Goal: Task Accomplishment & Management: Use online tool/utility

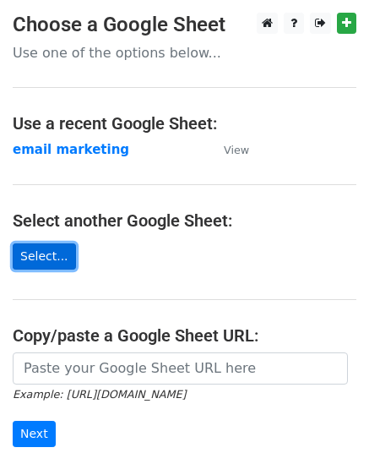
click at [50, 254] on link "Select..." at bounding box center [44, 256] width 63 height 26
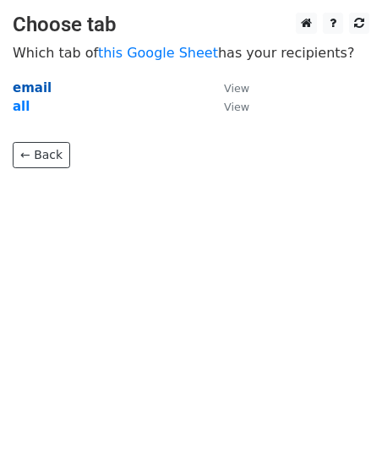
click at [35, 90] on strong "email" at bounding box center [32, 87] width 39 height 15
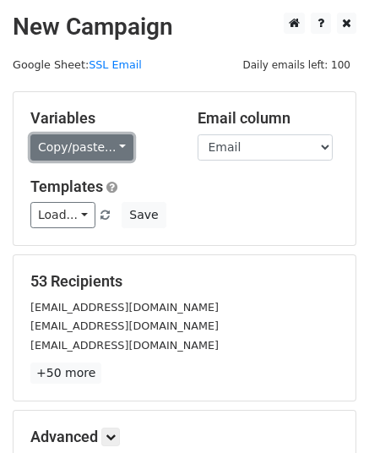
click at [112, 148] on link "Copy/paste..." at bounding box center [81, 147] width 103 height 26
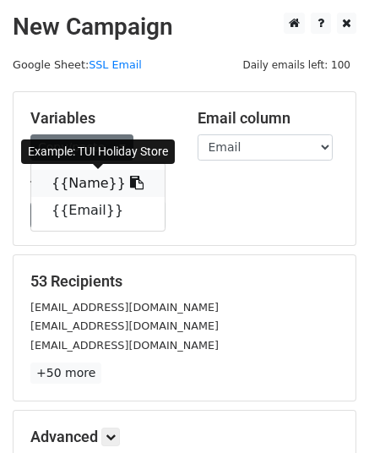
click at [130, 181] on icon at bounding box center [137, 183] width 14 height 14
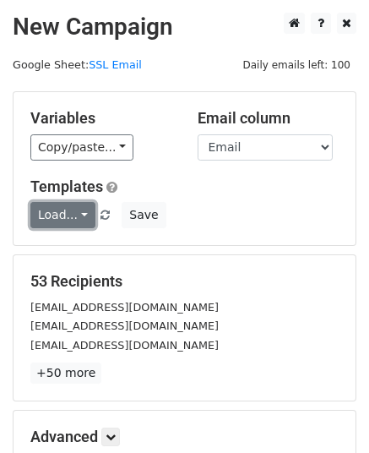
click at [77, 213] on link "Load..." at bounding box center [62, 215] width 65 height 26
click at [75, 213] on link "Load..." at bounding box center [62, 215] width 65 height 26
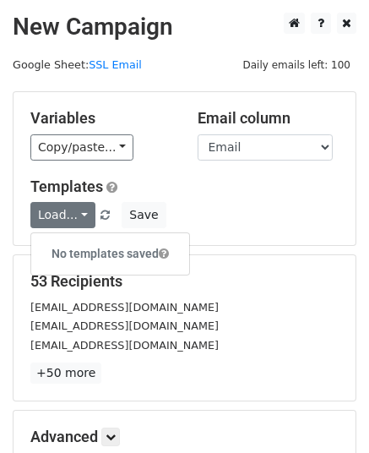
click at [211, 194] on h5 "Templates" at bounding box center [184, 186] width 309 height 19
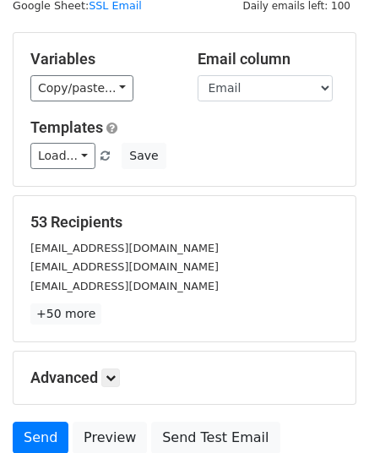
scroll to position [169, 0]
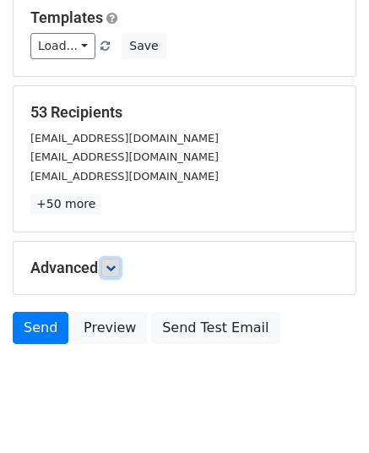
click at [115, 263] on icon at bounding box center [111, 268] width 10 height 10
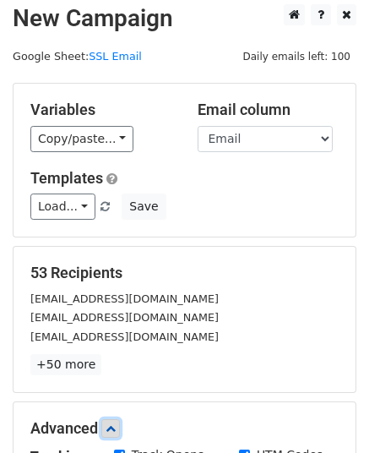
scroll to position [0, 0]
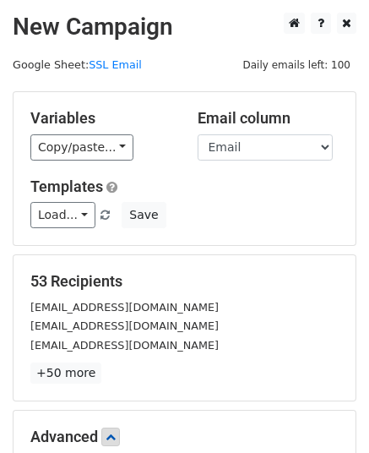
click at [263, 199] on div "Templates Load... No templates saved Save" at bounding box center [185, 203] width 334 height 52
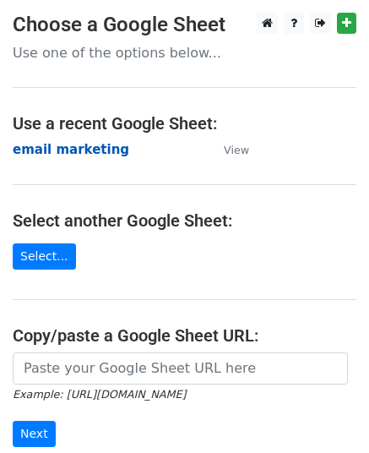
click at [85, 154] on strong "email marketing" at bounding box center [71, 149] width 117 height 15
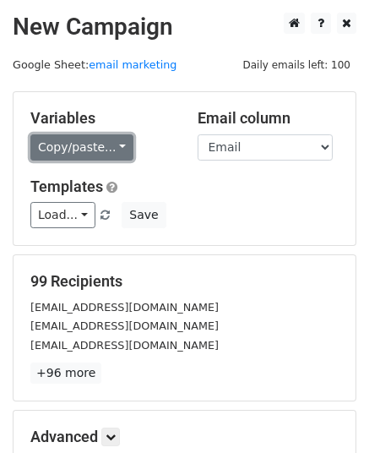
click at [109, 143] on link "Copy/paste..." at bounding box center [81, 147] width 103 height 26
click at [113, 147] on link "Copy/paste..." at bounding box center [81, 147] width 103 height 26
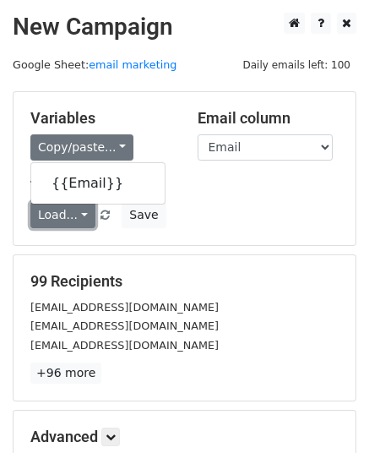
click at [78, 212] on link "Load..." at bounding box center [62, 215] width 65 height 26
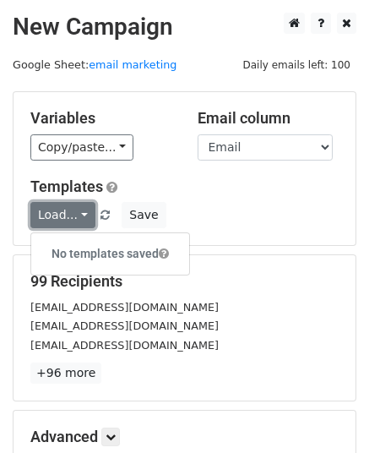
click at [79, 214] on link "Load..." at bounding box center [62, 215] width 65 height 26
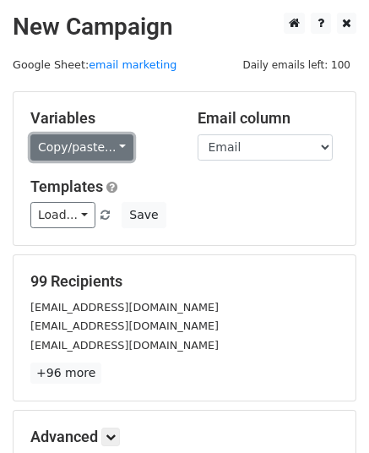
click at [77, 147] on link "Copy/paste..." at bounding box center [81, 147] width 103 height 26
click at [79, 148] on link "Copy/paste..." at bounding box center [81, 147] width 103 height 26
click at [110, 150] on link "Copy/paste..." at bounding box center [81, 147] width 103 height 26
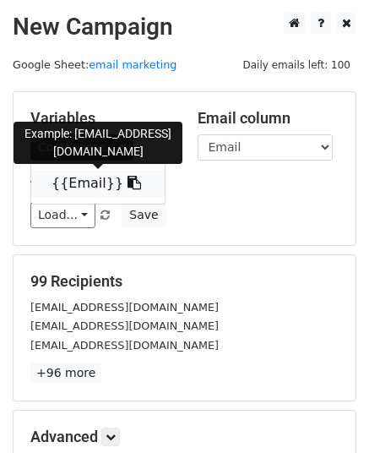
click at [128, 183] on icon at bounding box center [135, 183] width 14 height 14
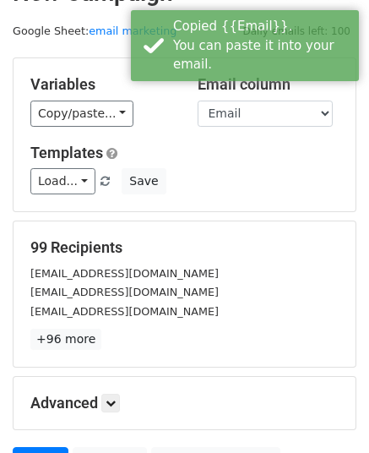
scroll to position [85, 0]
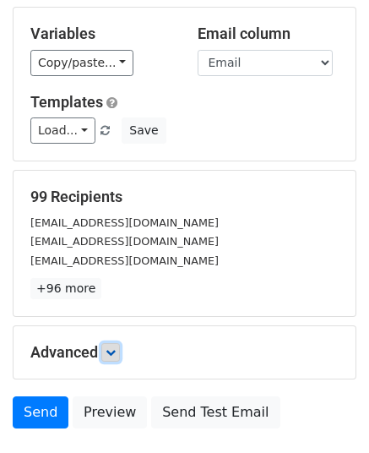
click at [108, 352] on link at bounding box center [110, 352] width 19 height 19
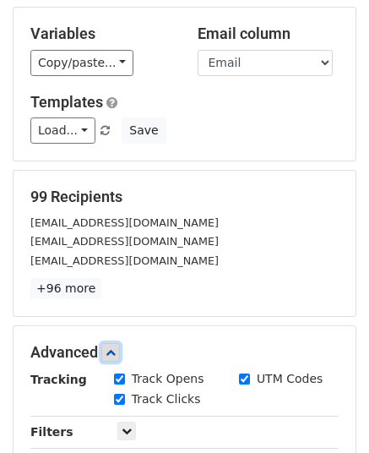
click at [108, 352] on link at bounding box center [110, 352] width 19 height 19
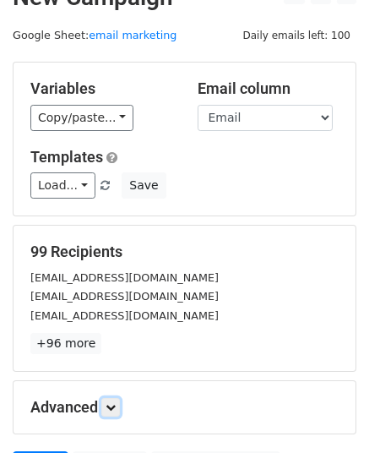
scroll to position [0, 0]
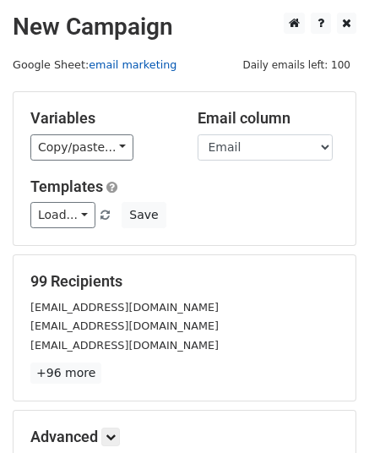
click at [129, 68] on link "email marketing" at bounding box center [133, 64] width 88 height 13
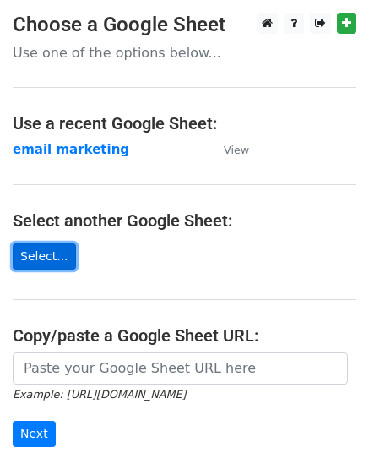
click at [39, 259] on link "Select..." at bounding box center [44, 256] width 63 height 26
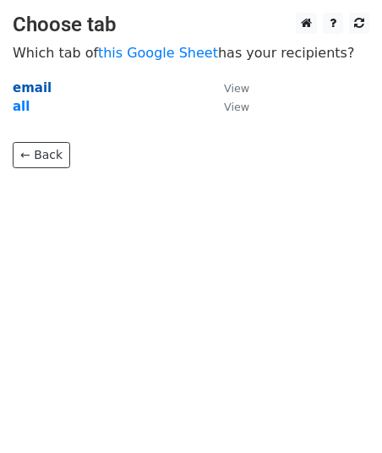
click at [36, 90] on strong "email" at bounding box center [32, 87] width 39 height 15
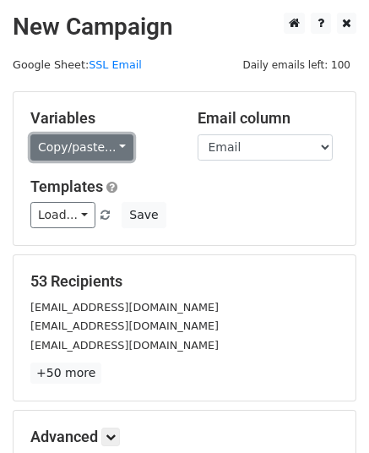
click at [101, 152] on link "Copy/paste..." at bounding box center [81, 147] width 103 height 26
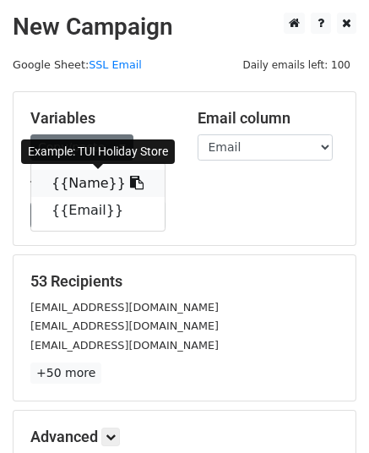
click at [81, 182] on link "{{Name}}" at bounding box center [98, 183] width 134 height 27
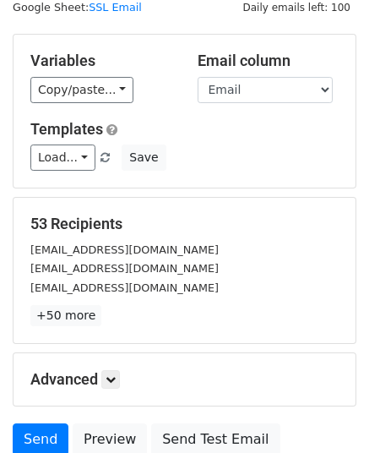
scroll to position [204, 0]
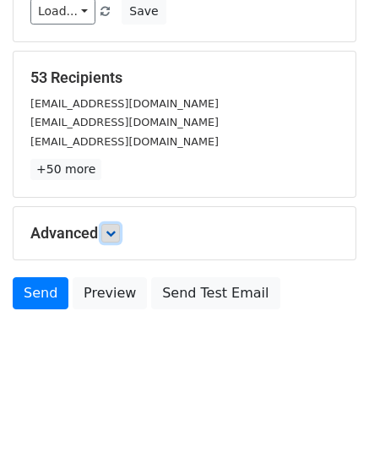
click at [120, 230] on link at bounding box center [110, 233] width 19 height 19
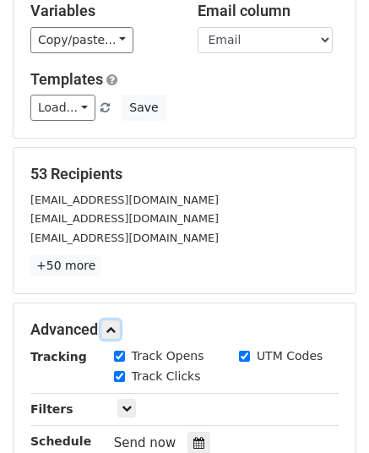
scroll to position [0, 0]
